Goal: Navigation & Orientation: Find specific page/section

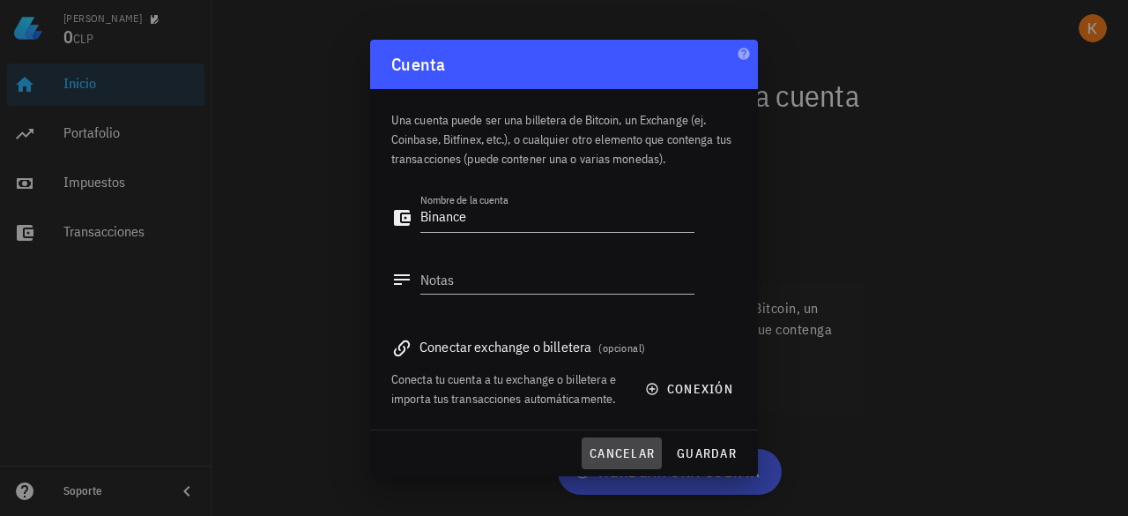
click at [619, 450] on span "cancelar" at bounding box center [622, 453] width 66 height 16
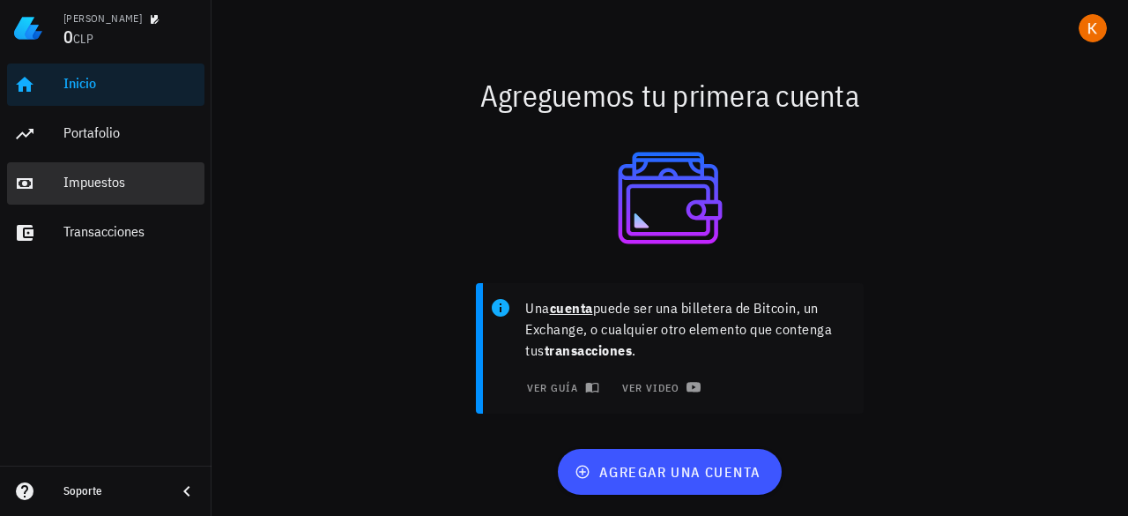
click at [115, 186] on div "Impuestos" at bounding box center [130, 182] width 134 height 17
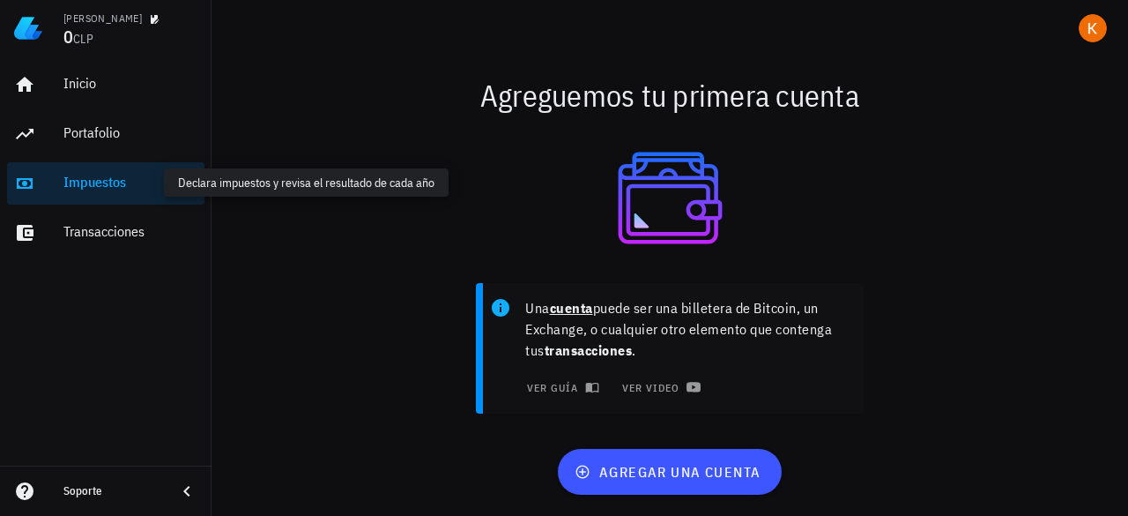
click at [115, 186] on div "Impuestos" at bounding box center [130, 182] width 134 height 17
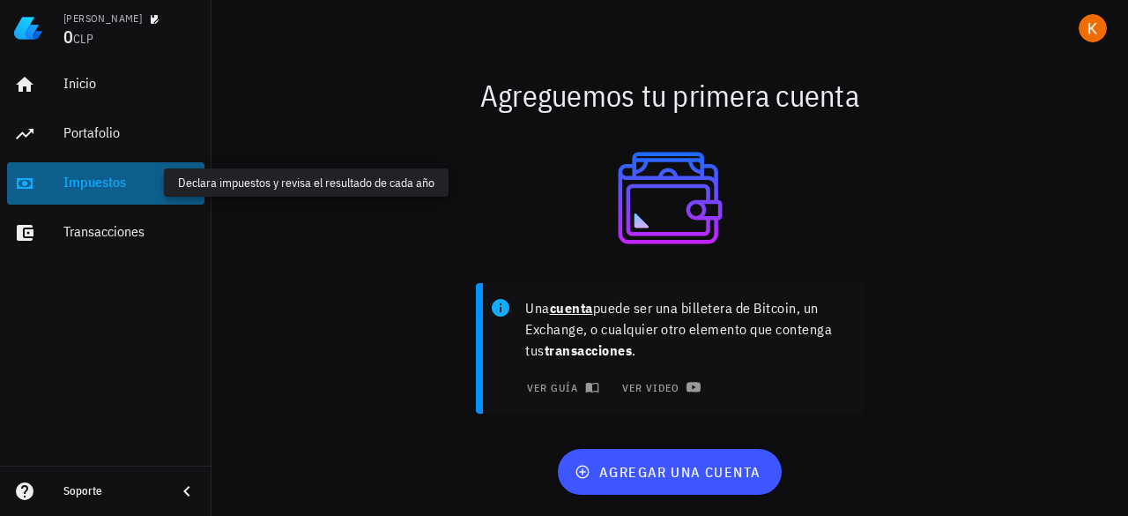
click at [115, 186] on div "Impuestos" at bounding box center [130, 182] width 134 height 17
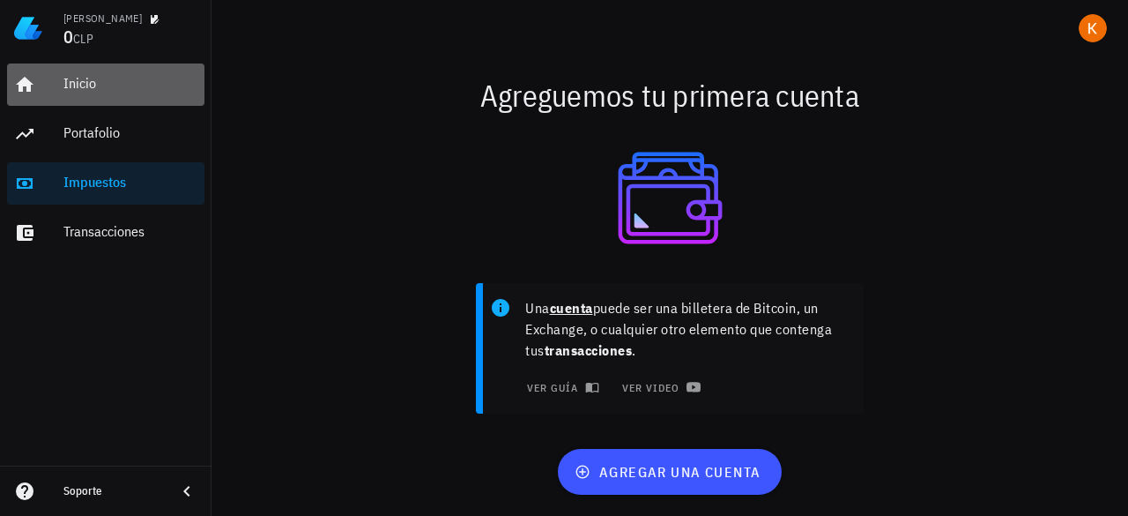
click at [76, 82] on div "Inicio" at bounding box center [130, 83] width 134 height 17
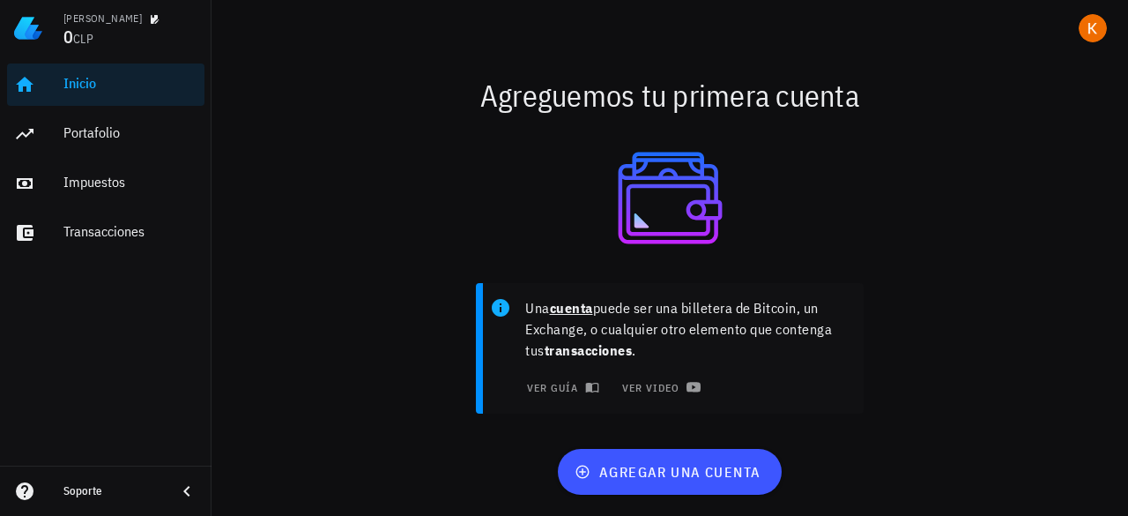
click at [86, 40] on span "CLP" at bounding box center [83, 39] width 20 height 16
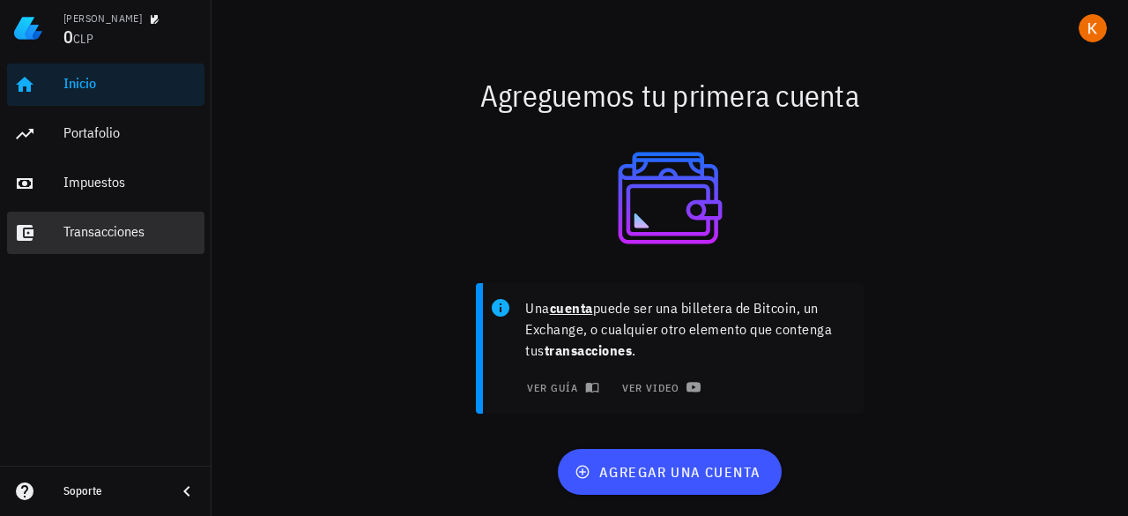
click at [130, 242] on div "Transacciones" at bounding box center [130, 232] width 134 height 40
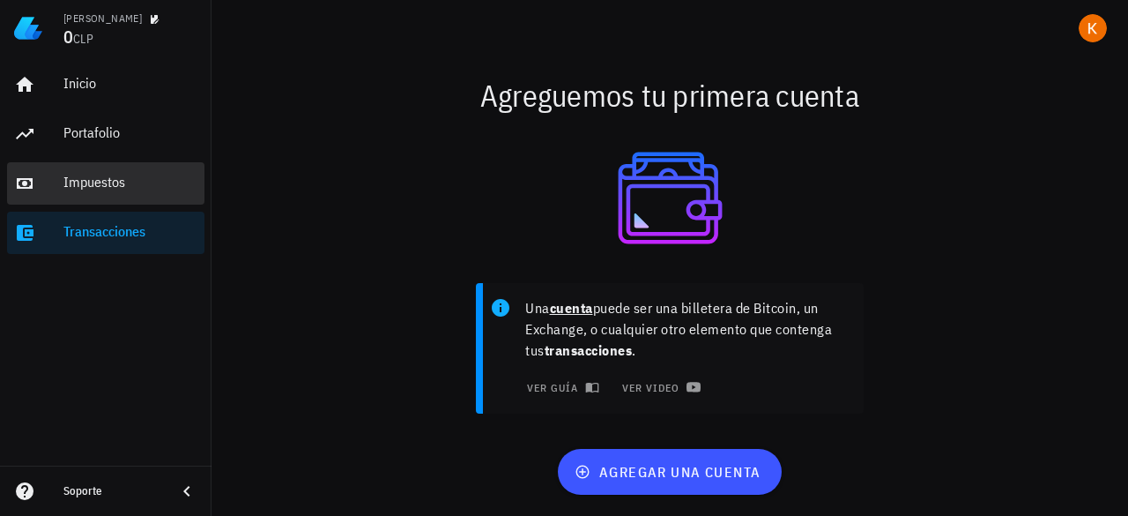
click at [92, 202] on div "Impuestos" at bounding box center [130, 183] width 134 height 40
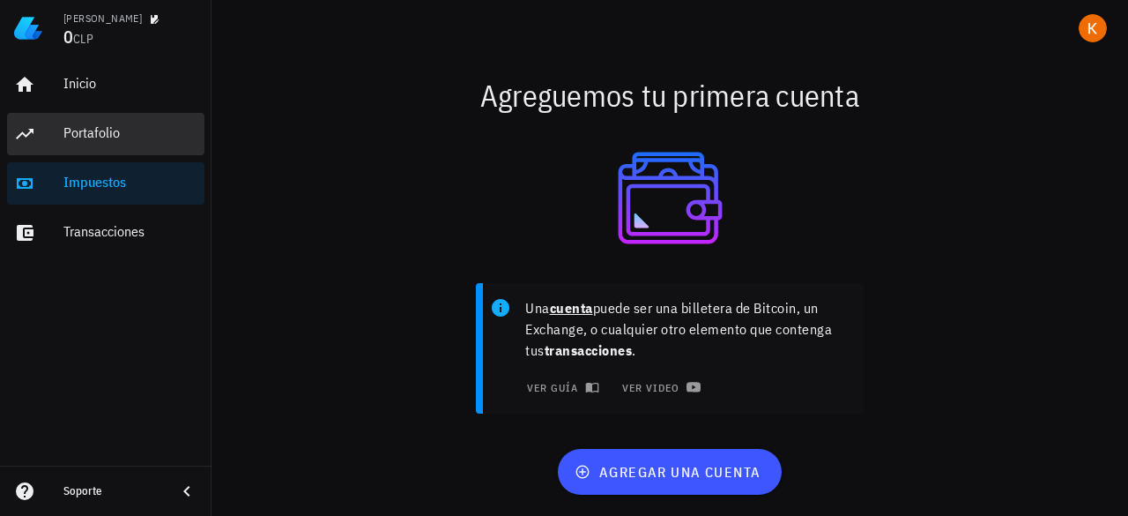
click at [92, 129] on div "Portafolio" at bounding box center [130, 132] width 134 height 17
